Goal: Task Accomplishment & Management: Use online tool/utility

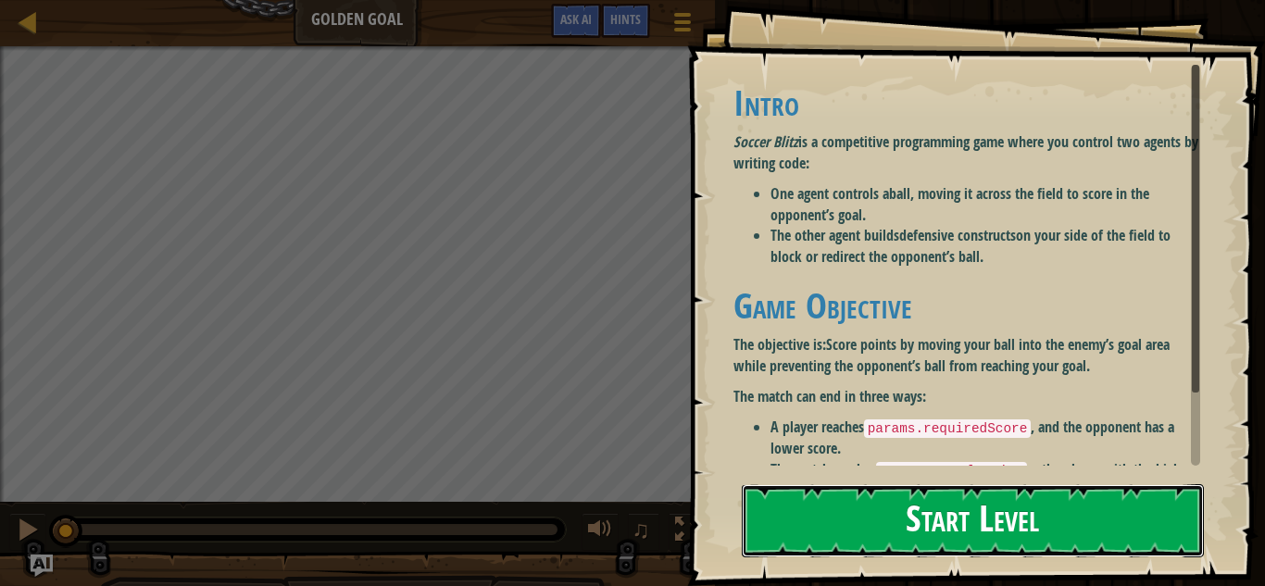
click at [899, 546] on button "Start Level" at bounding box center [973, 520] width 462 height 73
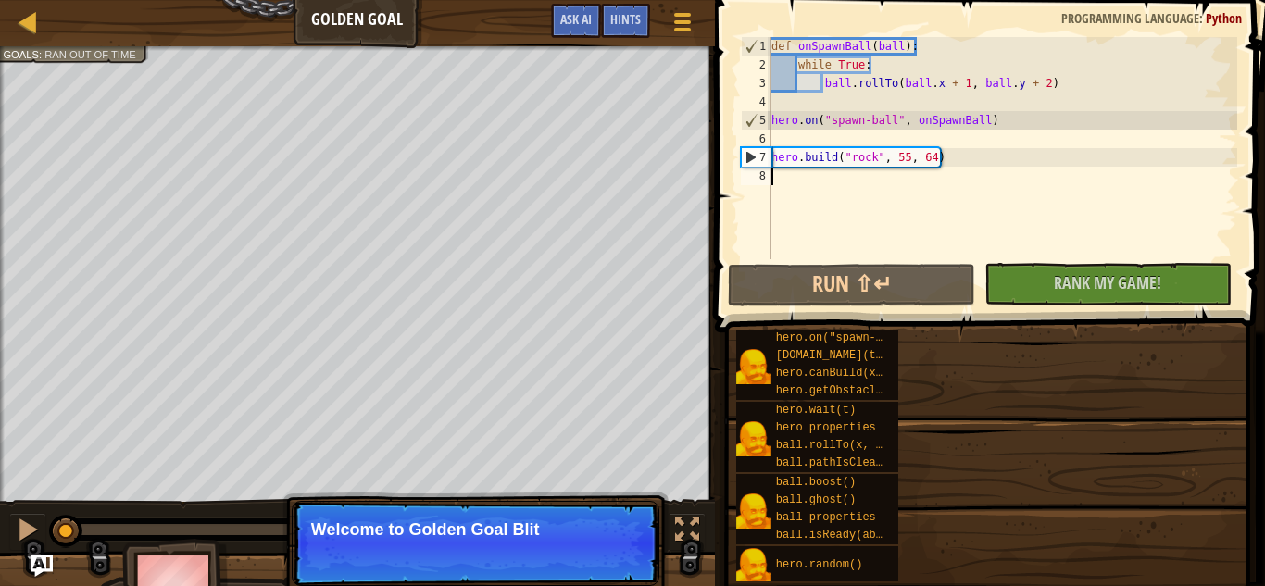
type textarea "[DOMAIN_NAME]("rock", 55, 64)"
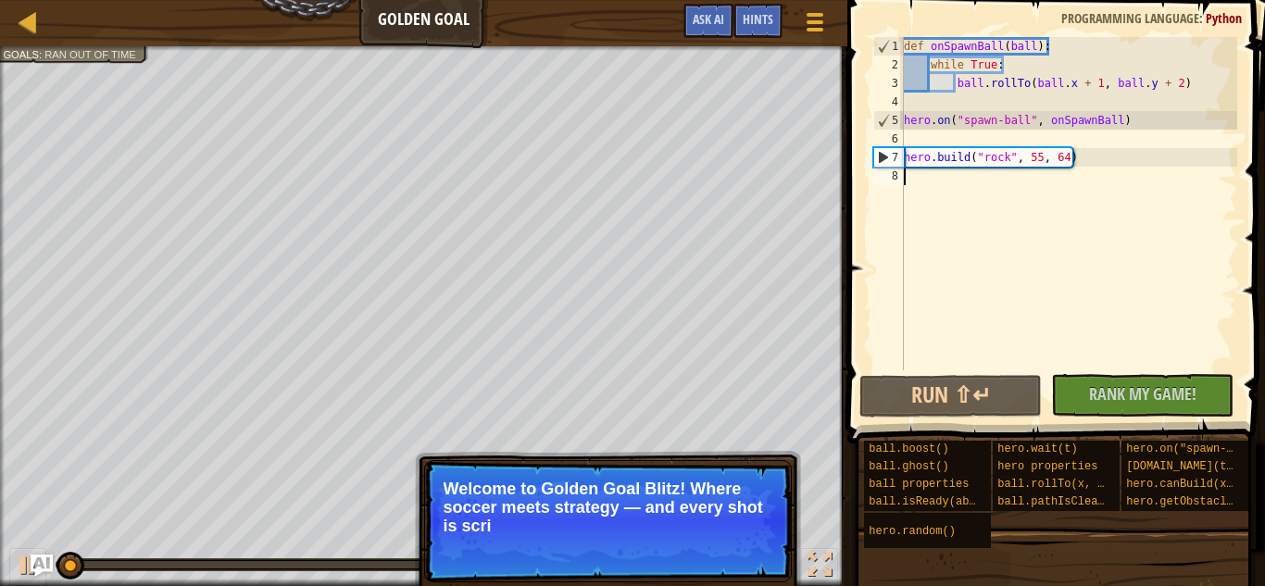
type textarea "[DOMAIN_NAME]("rock", 55, 64)"
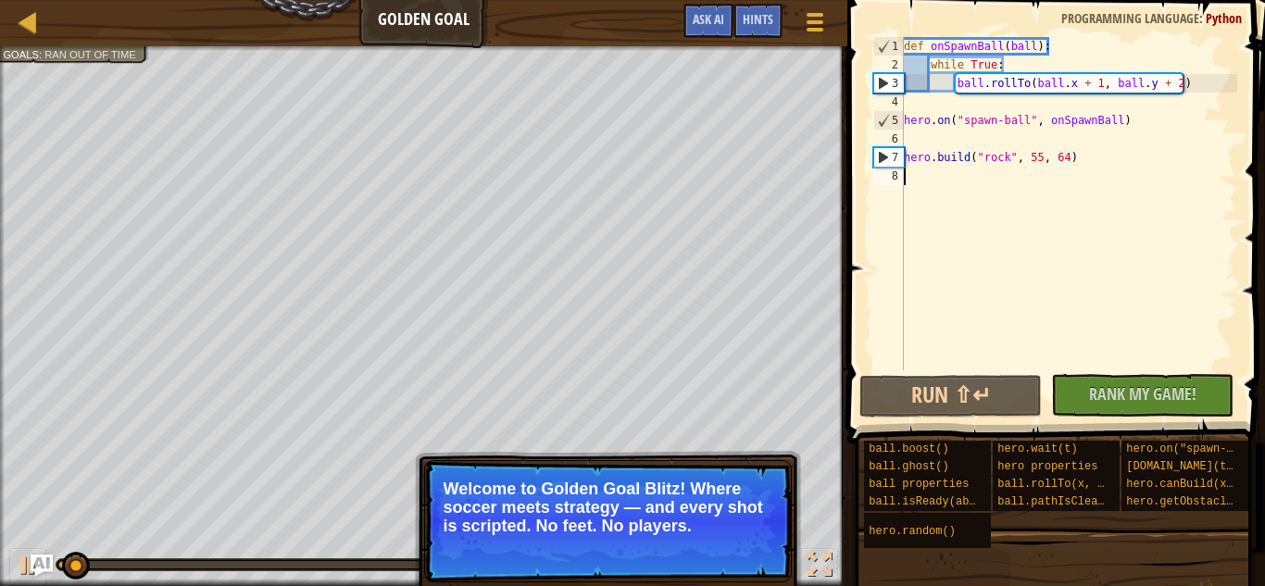
type textarea "[DOMAIN_NAME]("rock", 55, 64)"
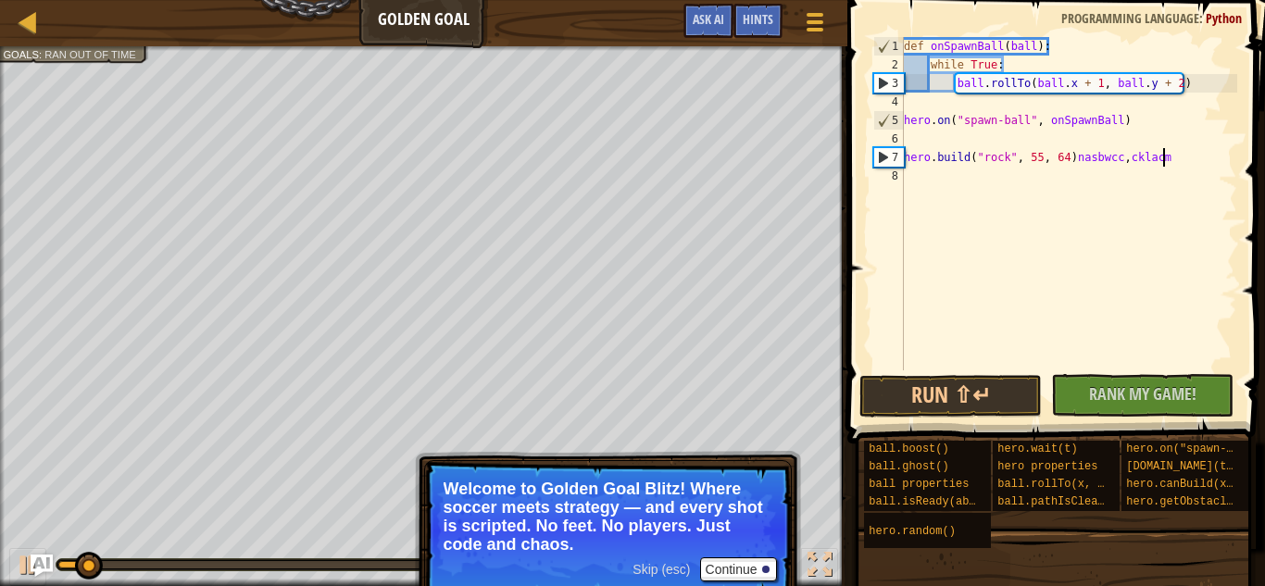
type textarea "[DOMAIN_NAME]("rock", 55, 64)nasbwcc,cklacmjSs"
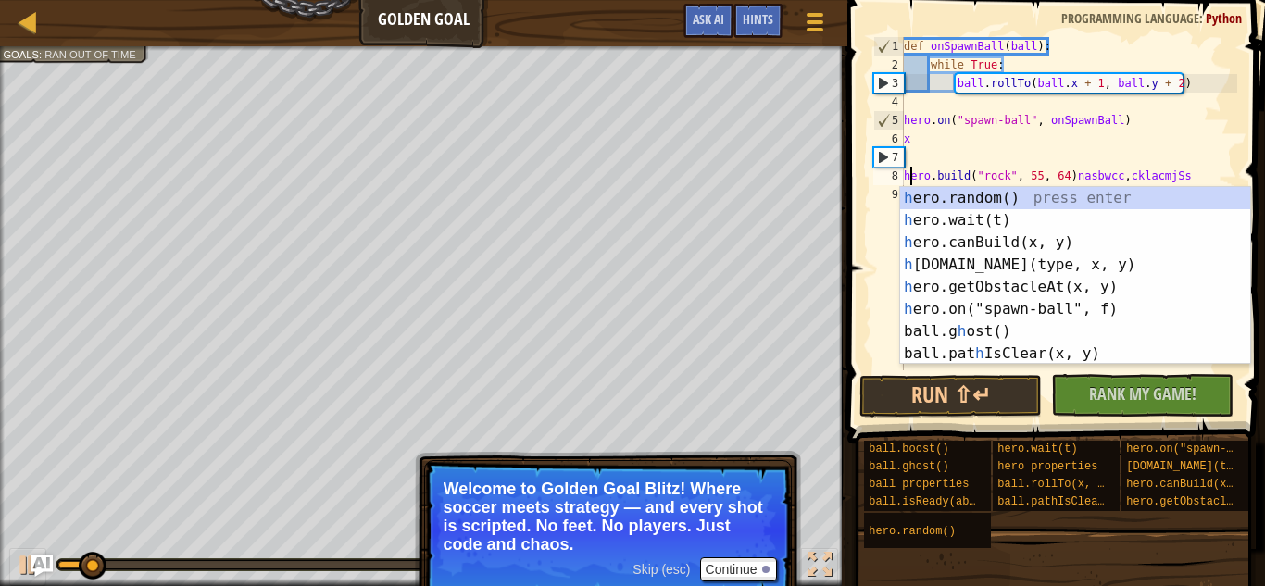
type textarea "h [DOMAIN_NAME]("rock", 55, 64)nasbwcc,cklacmjSs"
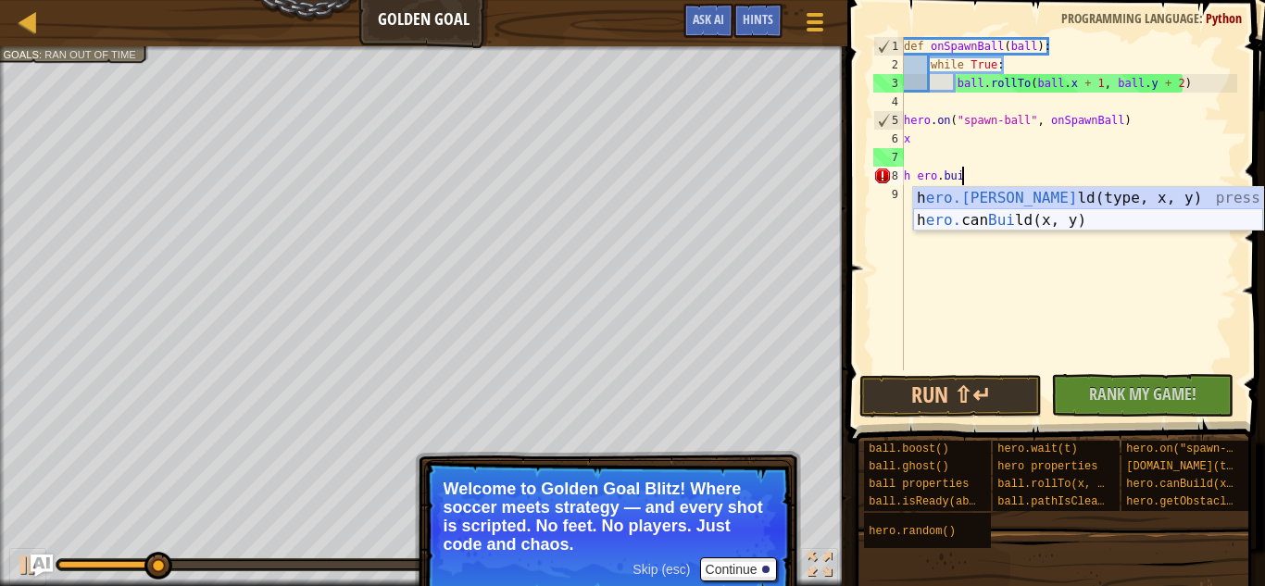
click at [1066, 220] on div "h ero.[PERSON_NAME](type, x, y) press enter h ero. can [PERSON_NAME](x, y) pres…" at bounding box center [1088, 231] width 350 height 89
type textarea "hero.canBuild(35, 65)"
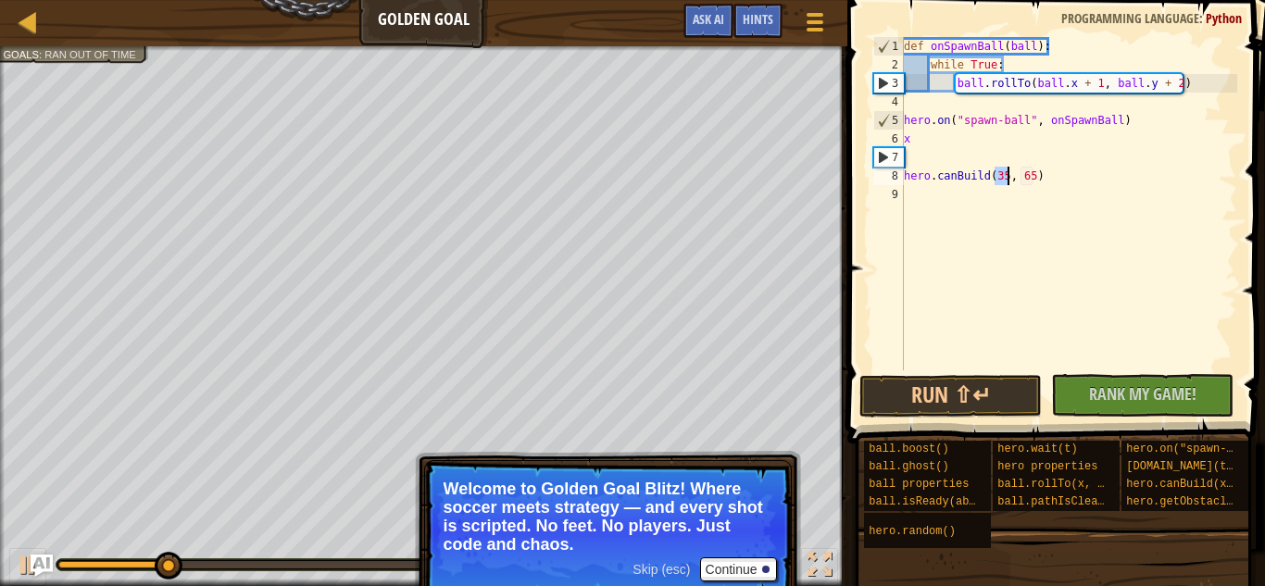
click at [1042, 186] on div "def onSpawnBall ( ball ) : while True : ball . rollTo ( ball . x + 1 , ball . y…" at bounding box center [1068, 222] width 337 height 370
click at [1040, 178] on div "def onSpawnBall ( ball ) : while True : ball . rollTo ( ball . x + 1 , ball . y…" at bounding box center [1068, 222] width 337 height 370
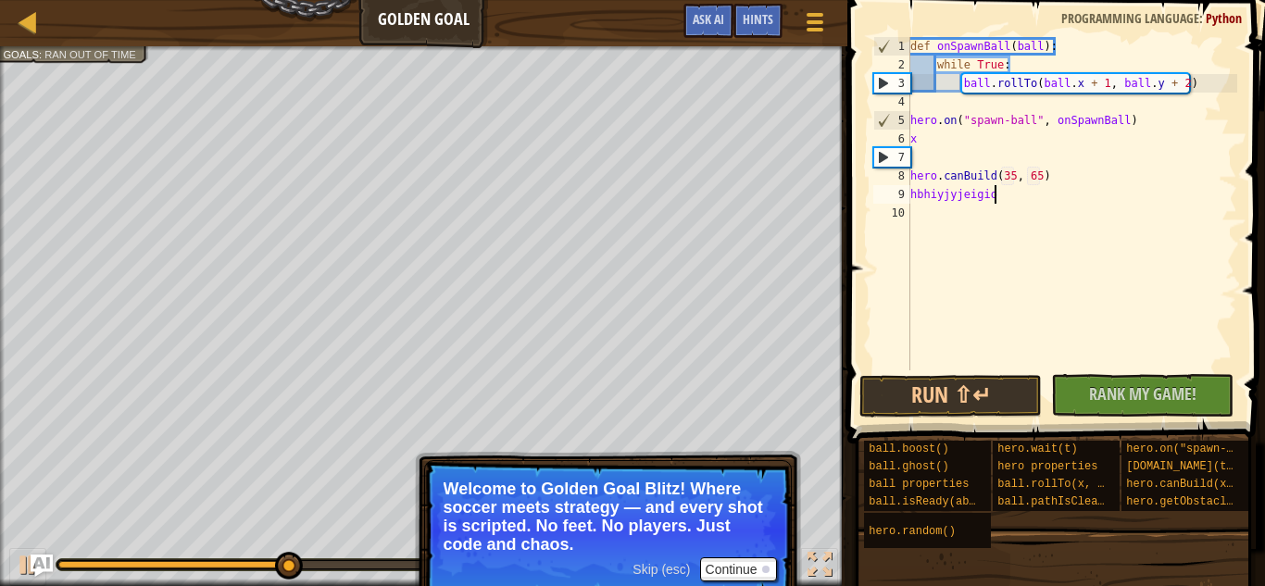
scroll to position [8, 31]
click at [951, 409] on button "Run ⇧↵" at bounding box center [951, 396] width 182 height 43
type textarea "hbhiyjyjeigioy"
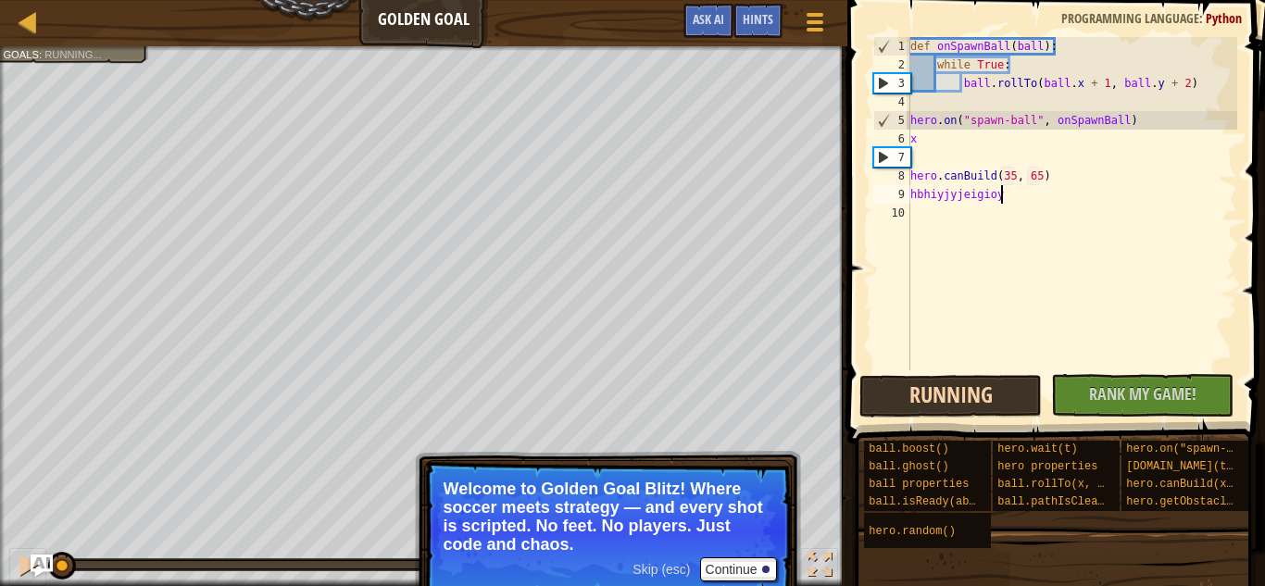
scroll to position [8, 12]
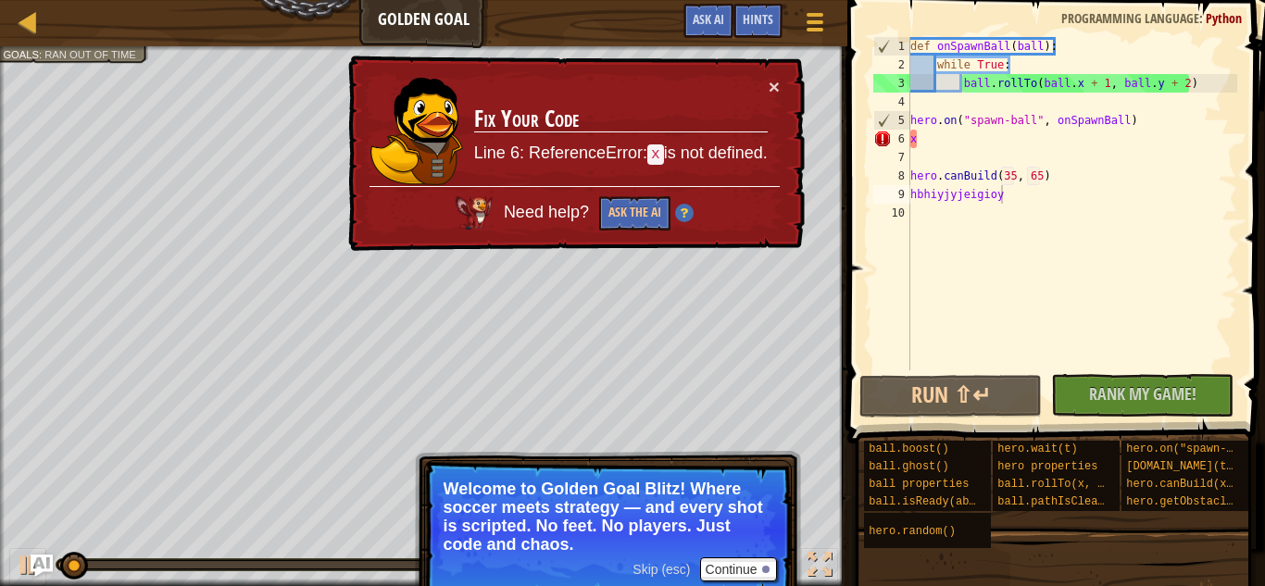
click at [407, 242] on div "× Fix Your Code Line 6: ReferenceError: x is not defined. Need help? Ask the AI" at bounding box center [575, 154] width 460 height 196
